Goal: Navigation & Orientation: Find specific page/section

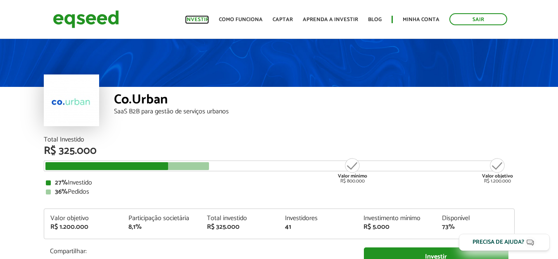
click at [205, 18] on link "Investir" at bounding box center [197, 19] width 24 height 5
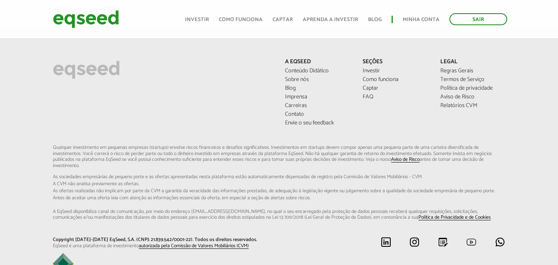
scroll to position [612, 0]
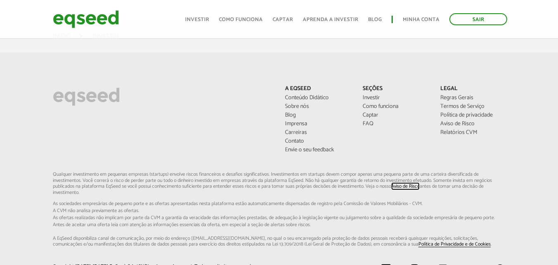
click at [411, 186] on link "Aviso de Risco" at bounding box center [405, 186] width 29 height 5
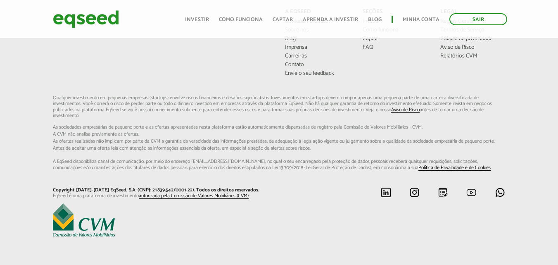
scroll to position [1423, 0]
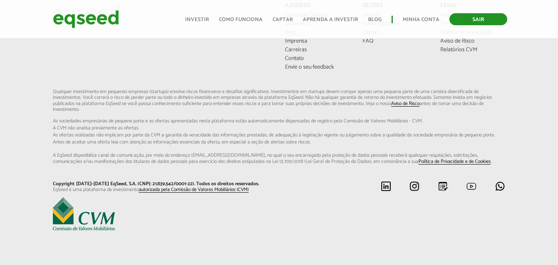
click at [482, 18] on link "Sair" at bounding box center [479, 19] width 58 height 12
